Goal: Task Accomplishment & Management: Manage account settings

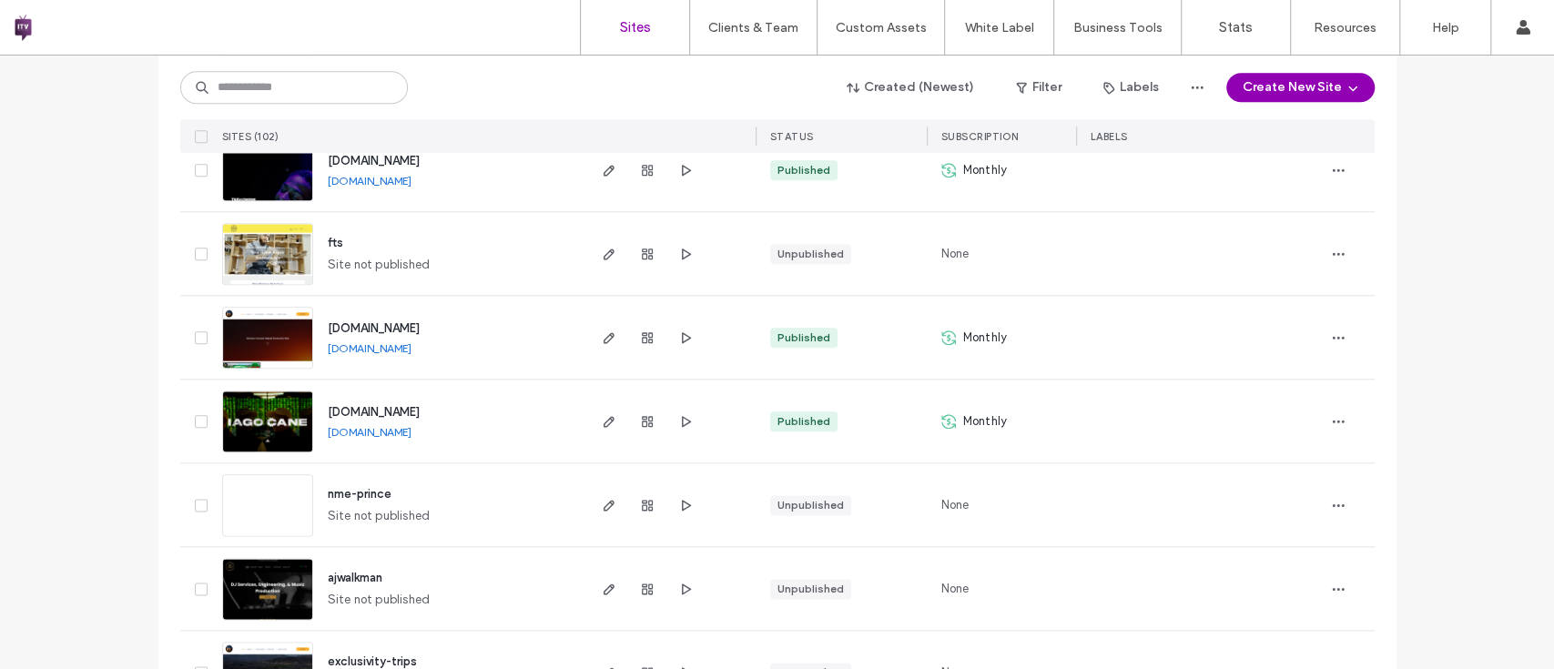
scroll to position [1317, 0]
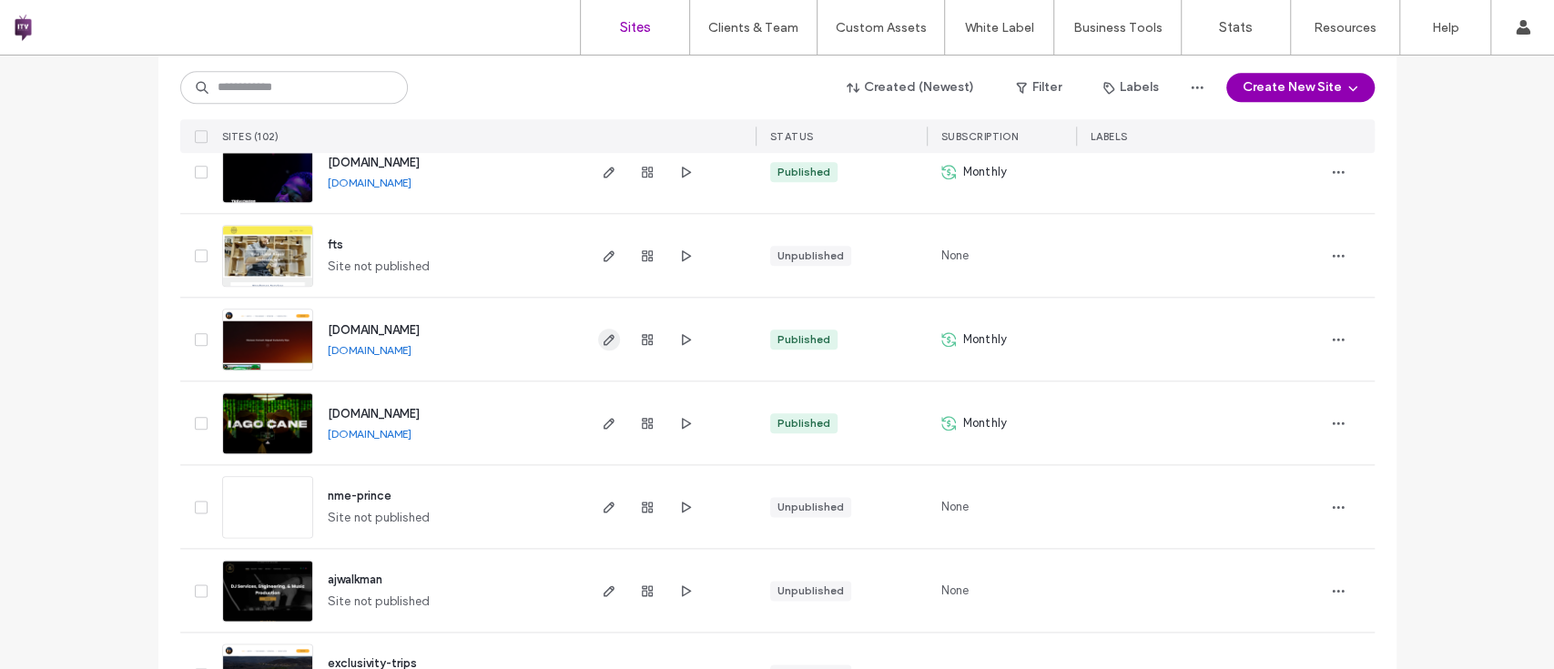
click at [598, 336] on span "button" at bounding box center [609, 340] width 22 height 22
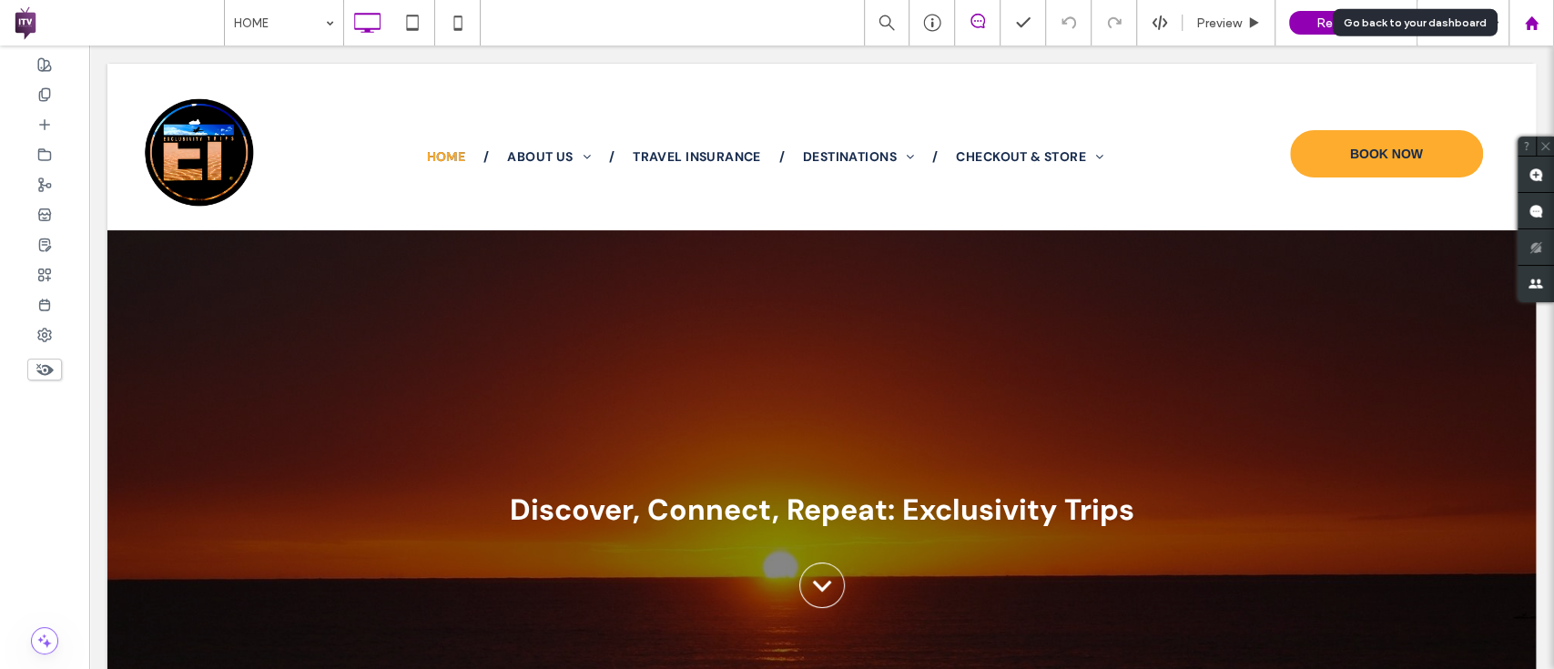
click at [1537, 13] on div at bounding box center [1531, 23] width 46 height 46
